Goal: Transaction & Acquisition: Purchase product/service

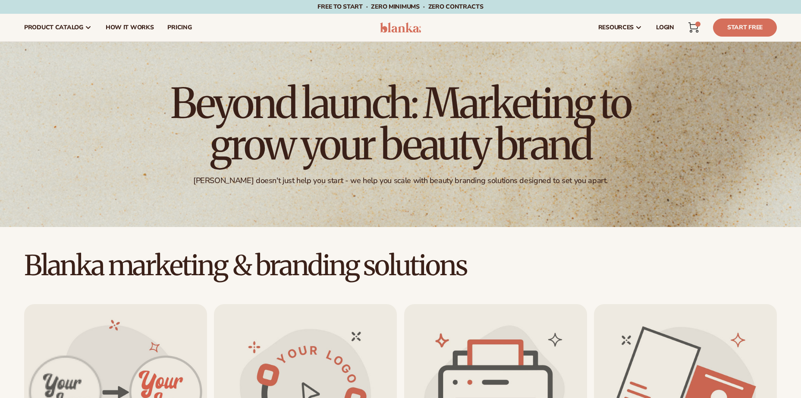
click at [694, 24] on icon at bounding box center [693, 27] width 10 height 10
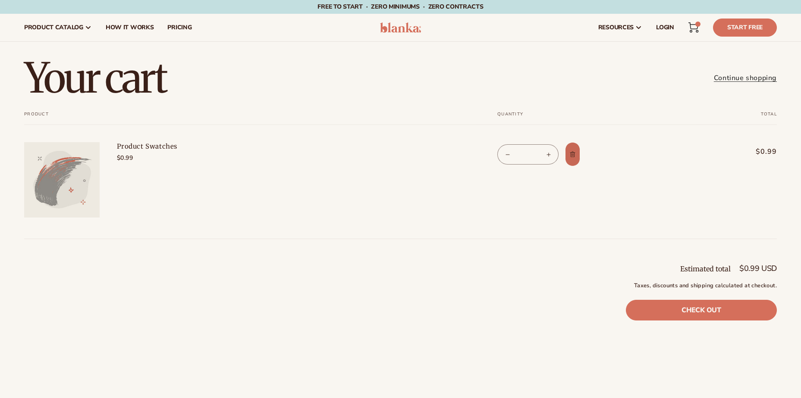
click at [572, 154] on icon "Remove Product Swatches" at bounding box center [573, 154] width 2 height 3
